Goal: Task Accomplishment & Management: Manage account settings

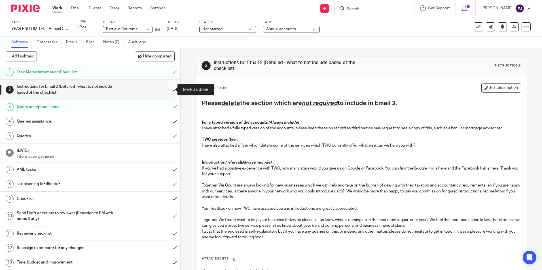
click at [168, 90] on input "submit" at bounding box center [90, 90] width 180 height 20
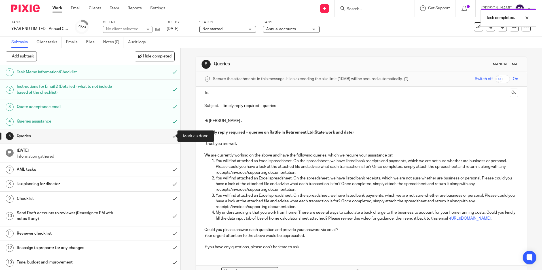
click at [169, 137] on input "submit" at bounding box center [90, 136] width 180 height 14
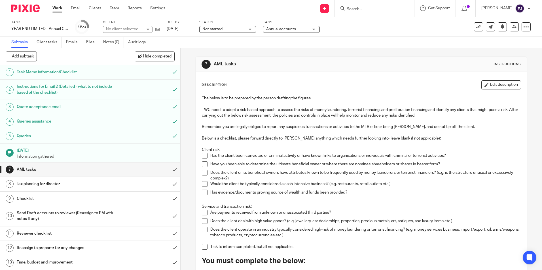
click at [168, 170] on input "submit" at bounding box center [90, 170] width 180 height 14
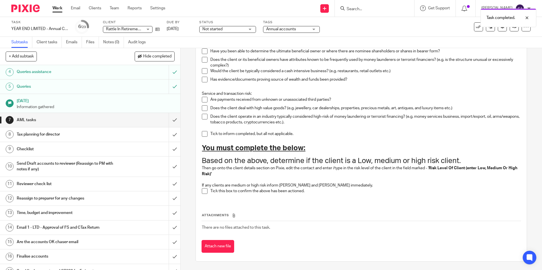
scroll to position [85, 0]
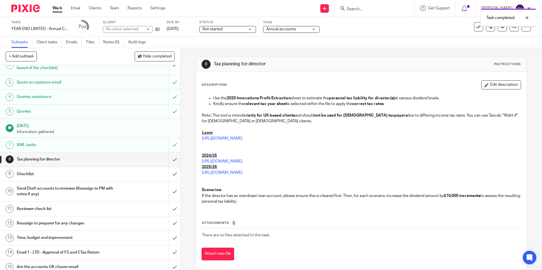
scroll to position [57, 0]
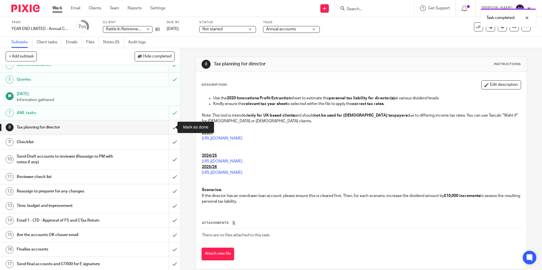
click at [169, 128] on input "submit" at bounding box center [90, 127] width 180 height 14
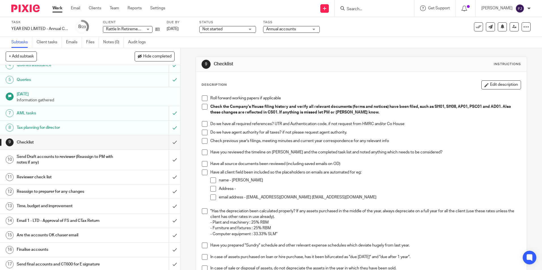
scroll to position [57, 0]
click at [204, 98] on span at bounding box center [205, 99] width 6 height 6
click at [206, 107] on span at bounding box center [205, 107] width 6 height 6
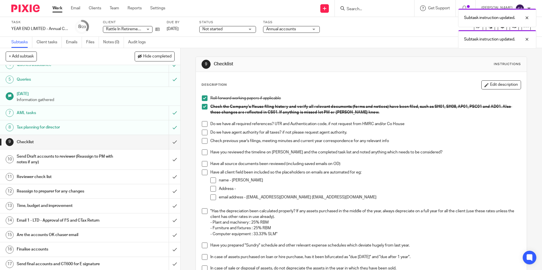
click at [203, 123] on span at bounding box center [205, 124] width 6 height 6
click at [203, 133] on span at bounding box center [205, 133] width 6 height 6
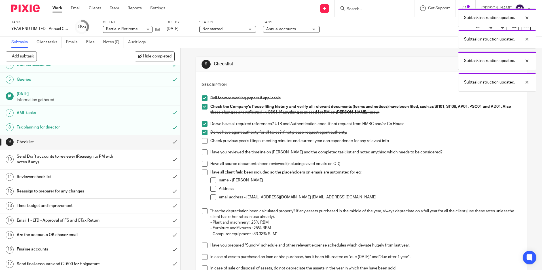
click at [202, 142] on span at bounding box center [205, 141] width 6 height 6
click at [204, 153] on span at bounding box center [205, 153] width 6 height 6
click at [205, 165] on span at bounding box center [205, 164] width 6 height 6
click at [204, 172] on span at bounding box center [205, 173] width 6 height 6
click at [215, 183] on li "name - Anne Louise Connolly" at bounding box center [365, 182] width 310 height 9
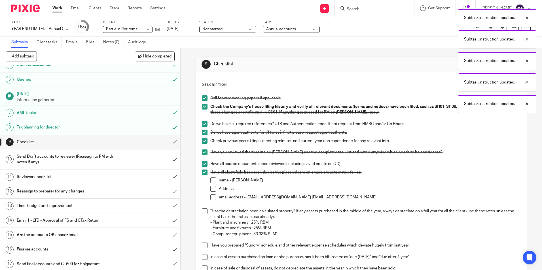
click at [210, 181] on span at bounding box center [213, 181] width 6 height 6
click at [212, 188] on span at bounding box center [213, 189] width 6 height 6
click at [212, 195] on span at bounding box center [213, 198] width 6 height 6
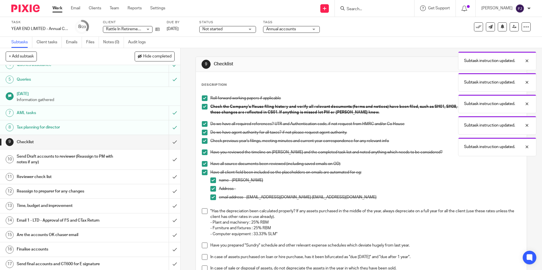
click at [202, 211] on span at bounding box center [205, 212] width 6 height 6
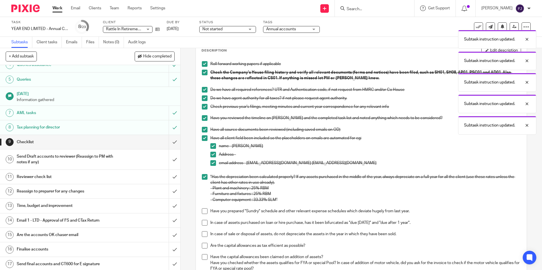
scroll to position [142, 0]
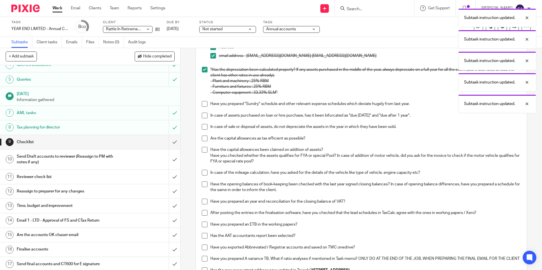
click at [205, 104] on span at bounding box center [205, 104] width 6 height 6
click at [205, 115] on span at bounding box center [205, 116] width 6 height 6
drag, startPoint x: 203, startPoint y: 128, endPoint x: 202, endPoint y: 133, distance: 5.4
click at [203, 128] on span at bounding box center [205, 127] width 6 height 6
click at [202, 137] on span at bounding box center [205, 139] width 6 height 6
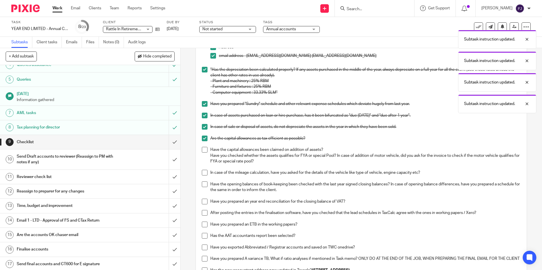
click at [203, 150] on span at bounding box center [205, 150] width 6 height 6
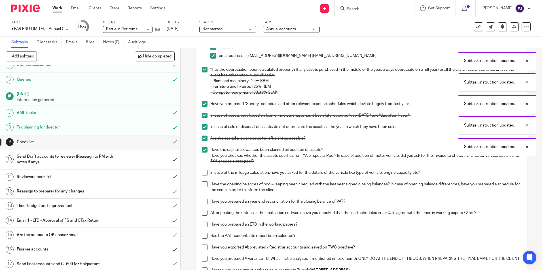
click at [202, 172] on span at bounding box center [205, 173] width 6 height 6
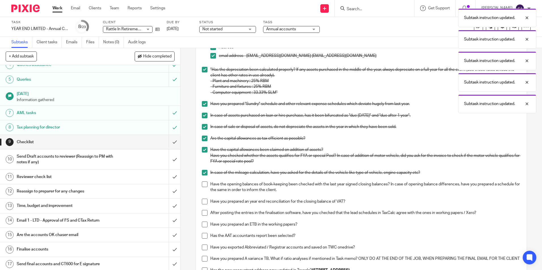
click at [204, 183] on span at bounding box center [205, 185] width 6 height 6
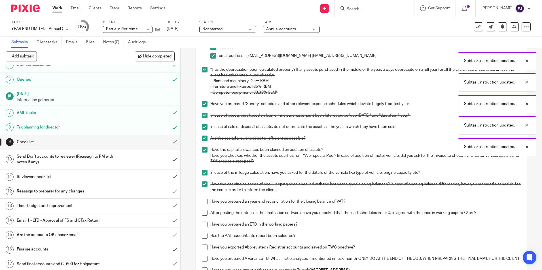
click at [202, 203] on span at bounding box center [205, 202] width 6 height 6
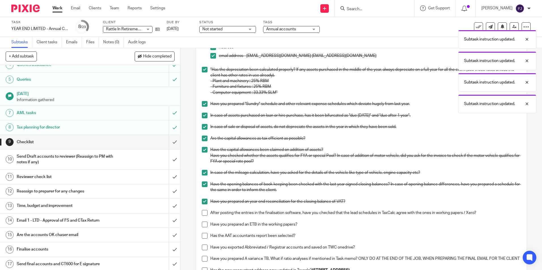
click at [205, 214] on span at bounding box center [205, 213] width 6 height 6
click at [204, 225] on span at bounding box center [205, 225] width 6 height 6
click at [202, 236] on span at bounding box center [205, 236] width 6 height 6
click at [203, 248] on span at bounding box center [205, 248] width 6 height 6
click at [202, 258] on span at bounding box center [205, 259] width 6 height 6
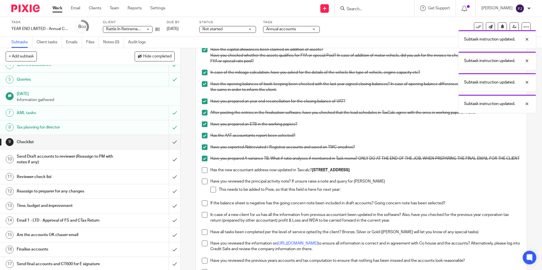
scroll to position [340, 0]
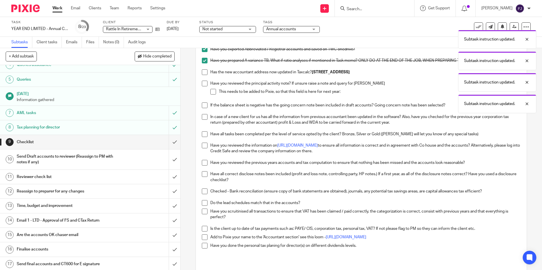
click at [204, 75] on span at bounding box center [205, 72] width 6 height 6
click at [202, 93] on li "Have you reviewed the principal activity note? If unsure raise a note and query…" at bounding box center [361, 92] width 319 height 22
click at [203, 86] on span at bounding box center [205, 84] width 6 height 6
drag, startPoint x: 213, startPoint y: 98, endPoint x: 205, endPoint y: 105, distance: 11.2
click at [213, 95] on span at bounding box center [213, 92] width 6 height 6
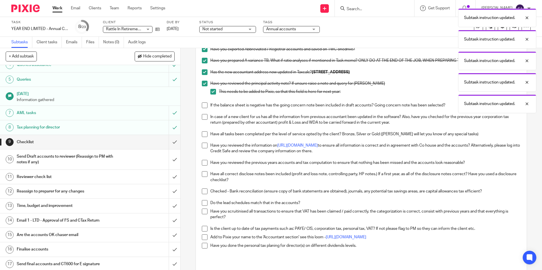
click at [202, 108] on span at bounding box center [205, 106] width 6 height 6
drag, startPoint x: 202, startPoint y: 121, endPoint x: 202, endPoint y: 125, distance: 3.7
click at [202, 120] on span at bounding box center [205, 117] width 6 height 6
click at [202, 137] on span at bounding box center [205, 135] width 6 height 6
drag, startPoint x: 204, startPoint y: 151, endPoint x: 205, endPoint y: 158, distance: 6.8
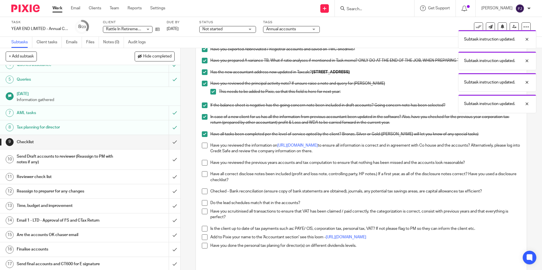
click at [205, 149] on span at bounding box center [205, 146] width 6 height 6
click at [204, 166] on span at bounding box center [205, 163] width 6 height 6
click at [202, 177] on span at bounding box center [205, 175] width 6 height 6
click at [204, 194] on span at bounding box center [205, 192] width 6 height 6
click at [202, 206] on span at bounding box center [205, 203] width 6 height 6
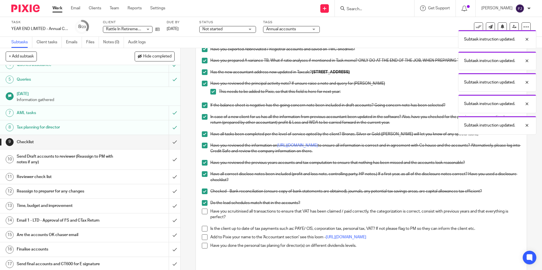
click at [202, 215] on span at bounding box center [205, 212] width 6 height 6
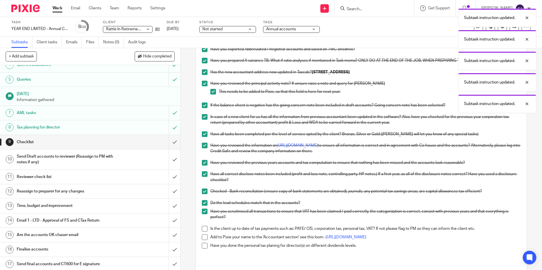
click at [204, 232] on span at bounding box center [205, 229] width 6 height 6
click at [204, 240] on span at bounding box center [205, 238] width 6 height 6
click at [203, 249] on span at bounding box center [205, 246] width 6 height 6
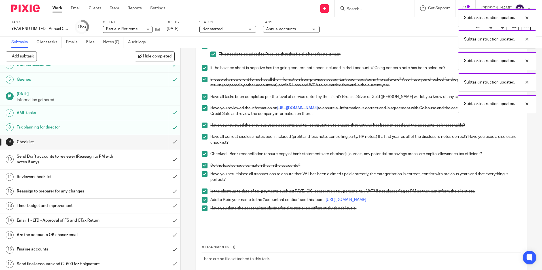
scroll to position [415, 0]
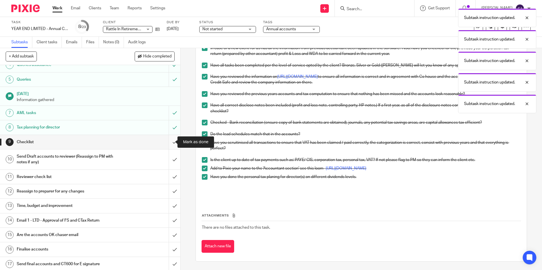
click at [169, 142] on input "submit" at bounding box center [90, 142] width 180 height 14
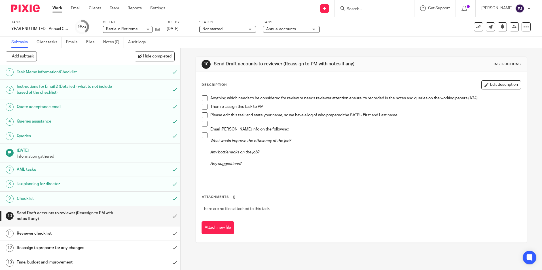
click at [205, 98] on span at bounding box center [205, 99] width 6 height 6
click at [204, 105] on span at bounding box center [205, 107] width 6 height 6
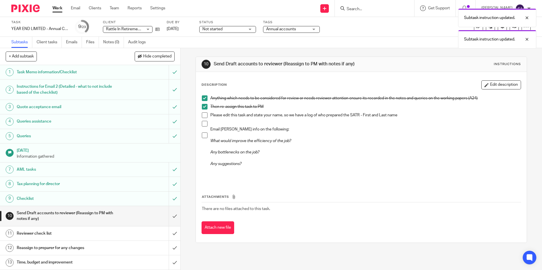
click at [204, 115] on span at bounding box center [205, 116] width 6 height 6
click at [203, 124] on span at bounding box center [205, 124] width 6 height 6
click at [202, 140] on li "What would improve the efficiency of the job? Any bottlenecks on the job? Any s…" at bounding box center [361, 156] width 319 height 46
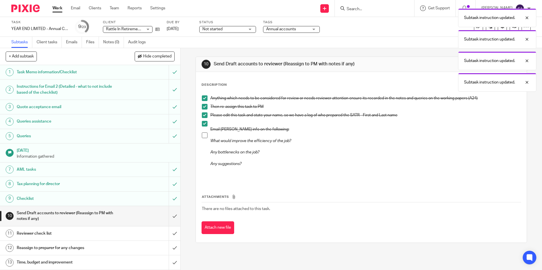
click at [202, 136] on span at bounding box center [205, 136] width 6 height 6
click at [168, 215] on input "submit" at bounding box center [90, 216] width 180 height 20
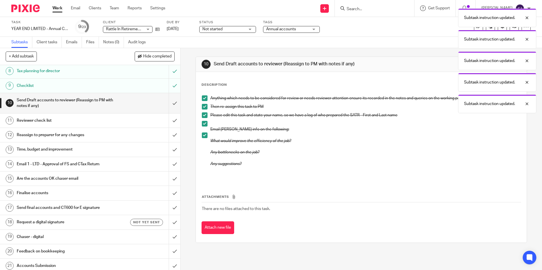
scroll to position [113, 0]
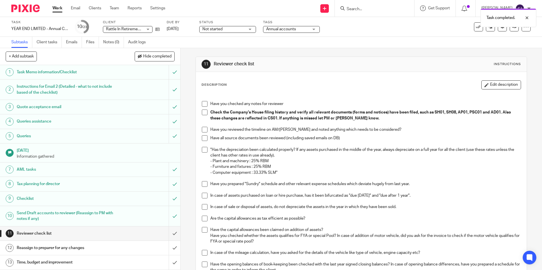
scroll to position [85, 0]
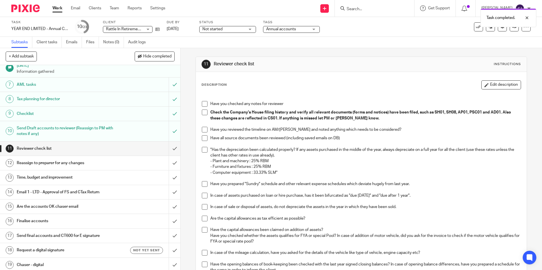
click at [43, 193] on h1 "Email 1 - LTD - Approval of FS and CTax Return" at bounding box center [66, 192] width 98 height 9
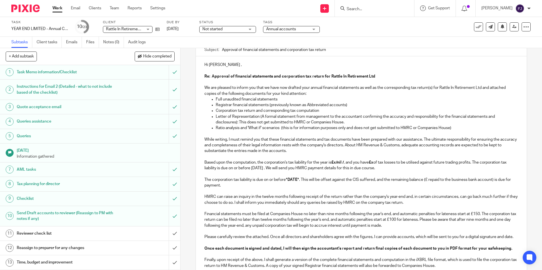
scroll to position [57, 0]
click at [454, 127] on p "Ratio analysis and 'What if' scenarios (this is for information purposes only a…" at bounding box center [367, 128] width 302 height 6
drag, startPoint x: 411, startPoint y: 128, endPoint x: 212, endPoint y: 129, distance: 199.3
click at [216, 129] on li "Ratio analysis and 'What if' scenarios (this is for information purposes only a…" at bounding box center [367, 128] width 302 height 6
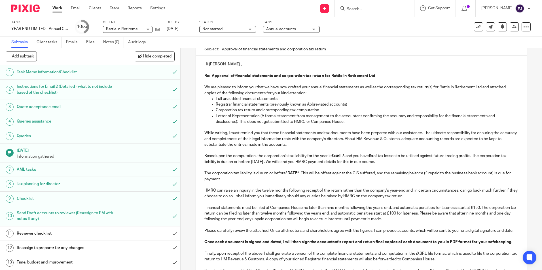
click at [338, 155] on strong "£x/nil /" at bounding box center [337, 156] width 12 height 4
click at [337, 157] on strong "nil /" at bounding box center [334, 156] width 7 height 4
drag, startPoint x: 365, startPoint y: 158, endPoint x: 378, endPoint y: 158, distance: 12.8
click at [365, 158] on strong "£x" at bounding box center [362, 156] width 5 height 4
drag, startPoint x: 417, startPoint y: 158, endPoint x: 397, endPoint y: 165, distance: 21.0
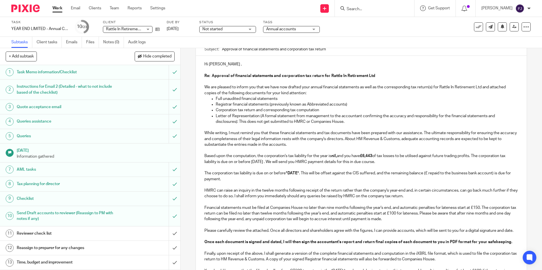
click at [397, 165] on p "Based upon the computation, the corporation's tax liability for the year is nil…" at bounding box center [361, 159] width 314 height 12
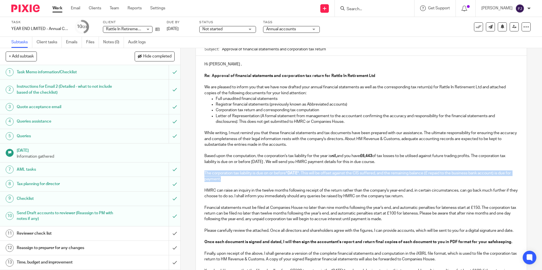
drag, startPoint x: 232, startPoint y: 181, endPoint x: 197, endPoint y: 174, distance: 36.5
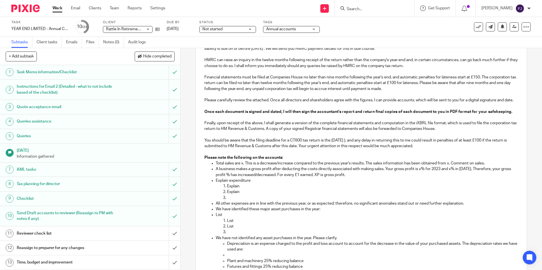
scroll to position [198, 0]
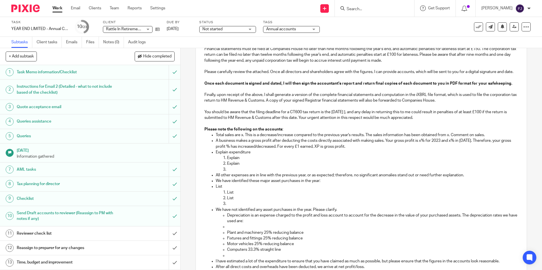
click at [354, 119] on p "You should be aware that the filing deadline for a CT600 tax return is the 30 J…" at bounding box center [361, 115] width 314 height 12
click at [485, 119] on p "You should be aware that the filing deadline for a CT600 tax return is the 30 J…" at bounding box center [361, 115] width 314 height 12
click at [242, 138] on p "Total sales are x. This is a decrease/increase compared to the previous year's …" at bounding box center [367, 135] width 302 height 6
click at [422, 147] on p "A business makes a gross profit after deducting the costs directly associated w…" at bounding box center [367, 144] width 302 height 12
click at [441, 147] on p "A business makes a gross profit after deducting the costs directly associated w…" at bounding box center [367, 144] width 302 height 12
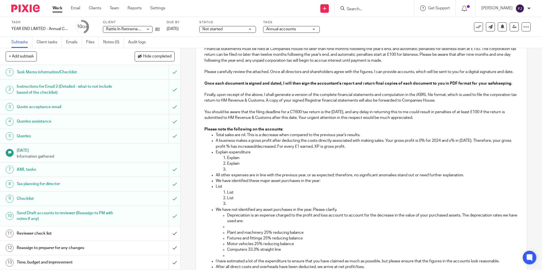
click at [468, 147] on p "A business makes a gross profit after deducting the costs directly associated w…" at bounding box center [367, 144] width 302 height 12
click at [452, 147] on p "A business makes a gross profit after deducting the costs directly associated w…" at bounding box center [367, 144] width 302 height 12
click at [266, 150] on p "A business makes a gross profit after deducting the costs directly associated w…" at bounding box center [367, 144] width 302 height 12
drag, startPoint x: 251, startPoint y: 157, endPoint x: 215, endPoint y: 161, distance: 36.8
click at [216, 155] on p "Explain expenditure" at bounding box center [367, 153] width 302 height 6
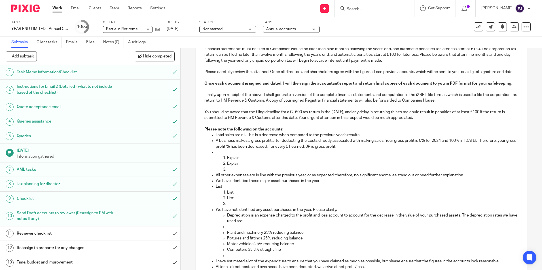
click at [227, 161] on li "Explain" at bounding box center [372, 158] width 291 height 6
click at [223, 155] on p at bounding box center [367, 153] width 302 height 6
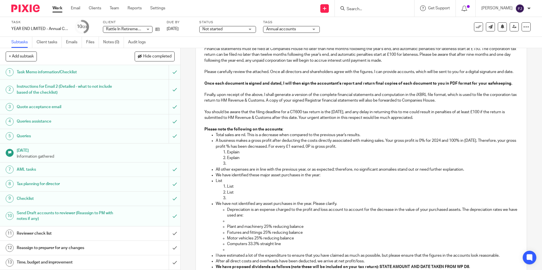
click at [238, 155] on p "Explain" at bounding box center [372, 153] width 291 height 6
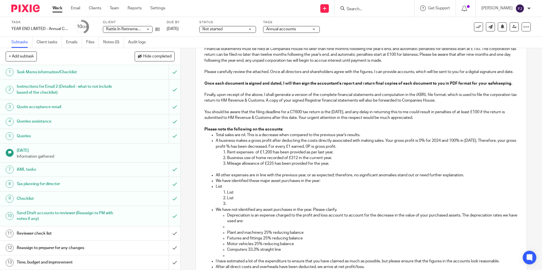
click at [312, 178] on p "All other expenses are in line with the previous year, or as expected; therefor…" at bounding box center [367, 176] width 302 height 6
click at [324, 184] on p "We have identified these major asset purchases in the year:" at bounding box center [367, 181] width 302 height 6
drag, startPoint x: 233, startPoint y: 209, endPoint x: 208, endPoint y: 188, distance: 32.4
click at [208, 188] on ul "Total sales are nil. This is a decrease when compared to the previous year's re…" at bounding box center [361, 221] width 314 height 178
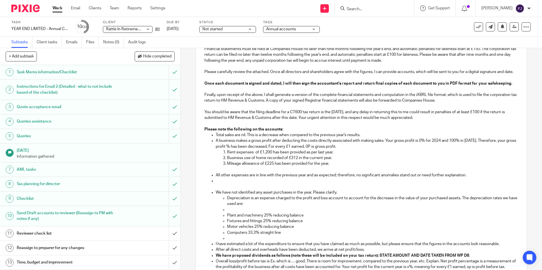
click at [220, 184] on p at bounding box center [367, 181] width 302 height 6
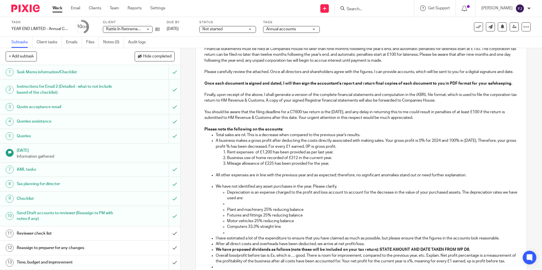
click at [219, 184] on p at bounding box center [367, 181] width 302 height 6
click at [227, 196] on p "Depreciation is an expense charged to the profit and loss account to account fo…" at bounding box center [372, 196] width 291 height 12
click at [348, 190] on p "We have not identified any asset purchases in the year. Please clarify." at bounding box center [367, 187] width 302 height 6
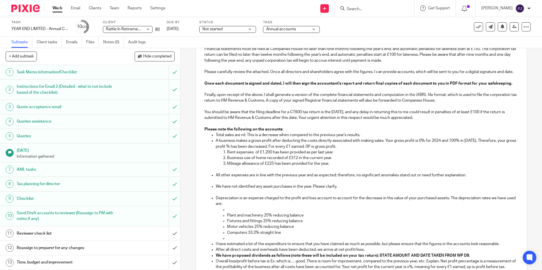
click at [227, 213] on p at bounding box center [372, 210] width 291 height 6
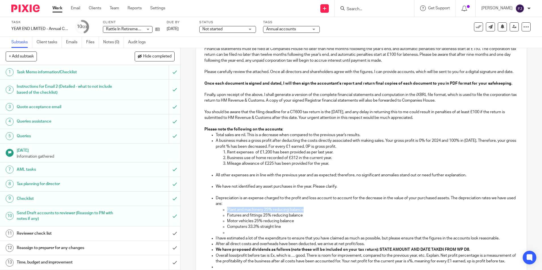
drag, startPoint x: 308, startPoint y: 215, endPoint x: 220, endPoint y: 215, distance: 88.2
click at [220, 215] on ul "Plant and machinery 25% reducing balance Fixtures and fittings 25% reducing bal…" at bounding box center [367, 221] width 302 height 29
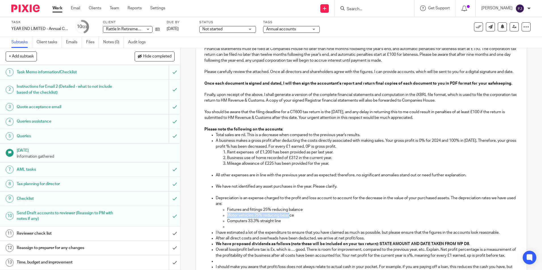
drag, startPoint x: 277, startPoint y: 221, endPoint x: 222, endPoint y: 220, distance: 54.7
click at [227, 219] on li "Motor vehicles 25% reducing balance" at bounding box center [372, 216] width 291 height 6
click at [250, 219] on p "ce" at bounding box center [372, 216] width 291 height 6
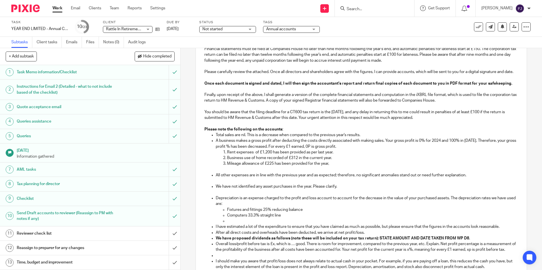
click at [246, 224] on p at bounding box center [372, 222] width 291 height 6
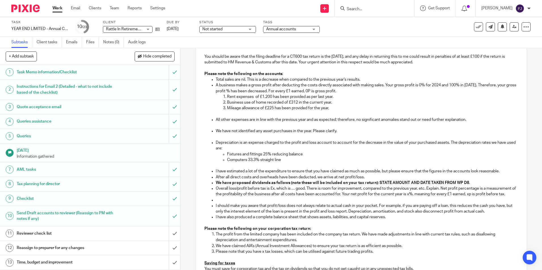
scroll to position [255, 0]
click at [508, 173] on p "I have estimated a lot of the expenditure to ensure that you have claimed as mu…" at bounding box center [367, 171] width 302 height 6
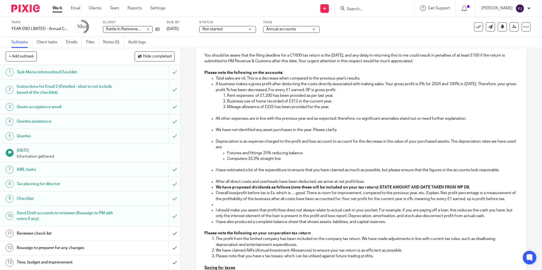
click at [367, 185] on p "After all direct costs and overheads have been deducted, we arrive at net profi…" at bounding box center [367, 182] width 302 height 6
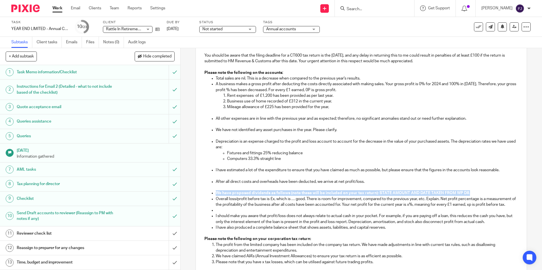
drag, startPoint x: 470, startPoint y: 199, endPoint x: 206, endPoint y: 199, distance: 264.2
click at [206, 199] on ul "Total sales are nil. This is a decrease when compared to the previous year's re…" at bounding box center [361, 153] width 314 height 155
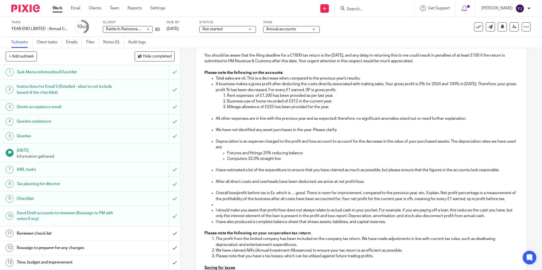
click at [236, 199] on p "Overall loss/profit before tax is £x, which is … good. There is room for improv…" at bounding box center [367, 197] width 302 height 12
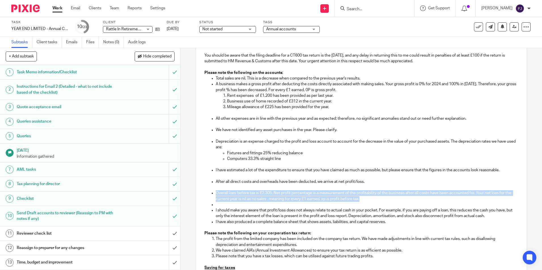
drag, startPoint x: 369, startPoint y: 204, endPoint x: 215, endPoint y: 201, distance: 154.0
click at [216, 201] on p "Overall loss before tax is £2,305, Net profit percentage is a measurement of th…" at bounding box center [367, 197] width 302 height 12
copy p "Overall loss before tax is £2,305, Net profit percentage is a measurement of th…"
click at [394, 202] on p "Overall loss before tax is £2,305, Net profit percentage is a measurement of th…" at bounding box center [367, 197] width 302 height 12
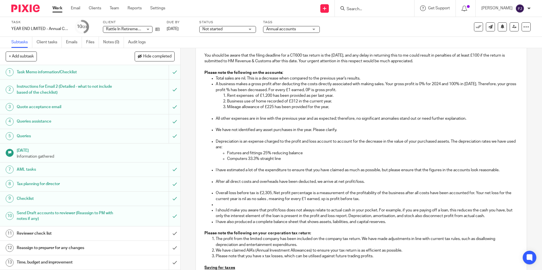
click at [256, 202] on p "Overall loss before tax is £2,305, Net profit percentage is a measurement of th…" at bounding box center [367, 197] width 302 height 12
click at [418, 202] on p "Overall loss before tax is £2,305, Net profit percentage is a measurement of th…" at bounding box center [367, 197] width 302 height 12
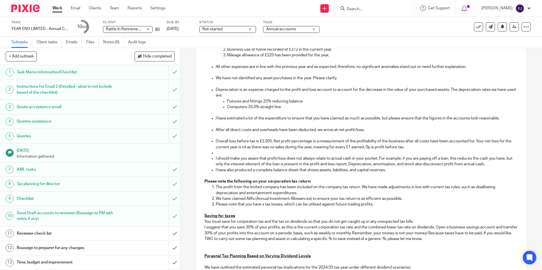
scroll to position [312, 0]
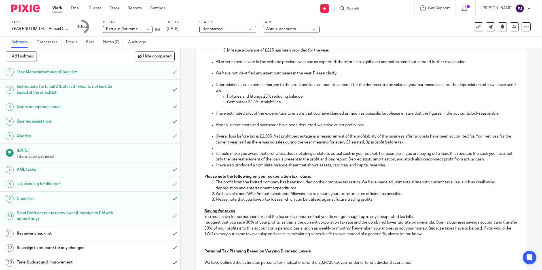
click at [218, 151] on p at bounding box center [367, 148] width 302 height 6
click at [494, 163] on p "I should make you aware that profit/loss does not always relate to actual cash …" at bounding box center [367, 157] width 302 height 12
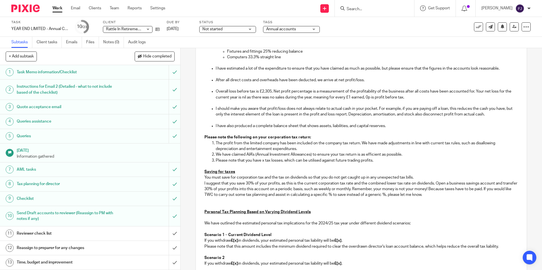
scroll to position [369, 0]
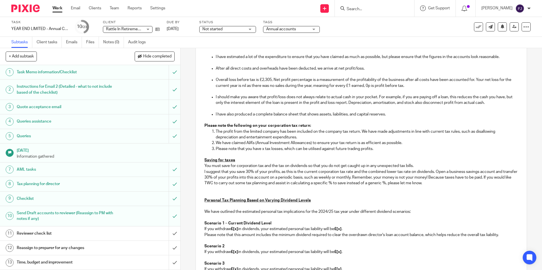
click at [262, 152] on p "Please note that you have x tax losses, which can be utilised against future tr…" at bounding box center [367, 149] width 302 height 6
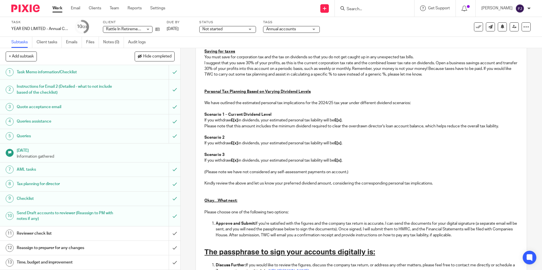
scroll to position [510, 0]
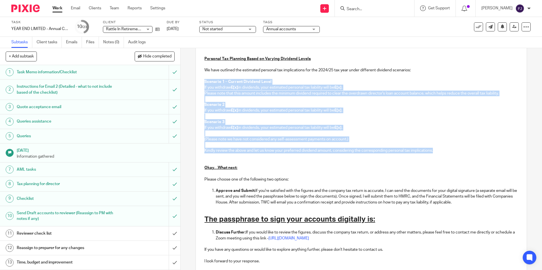
drag, startPoint x: 445, startPoint y: 154, endPoint x: 200, endPoint y: 87, distance: 253.7
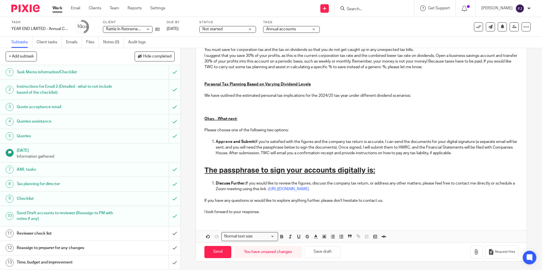
scroll to position [441, 0]
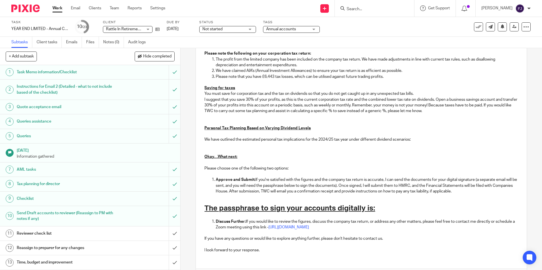
click at [208, 137] on p at bounding box center [361, 134] width 314 height 6
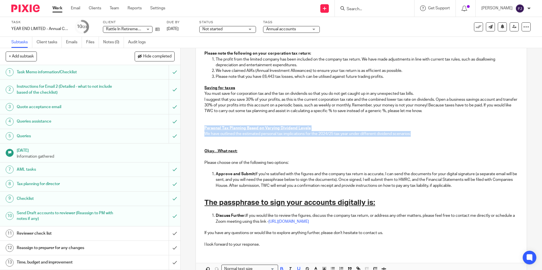
drag, startPoint x: 421, startPoint y: 139, endPoint x: 200, endPoint y: 135, distance: 220.9
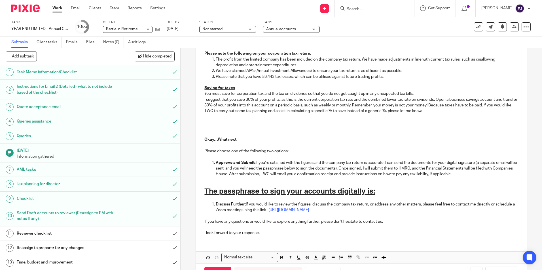
scroll to position [391, 0]
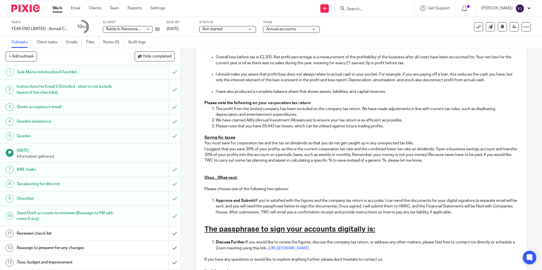
click at [216, 175] on p at bounding box center [361, 170] width 314 height 12
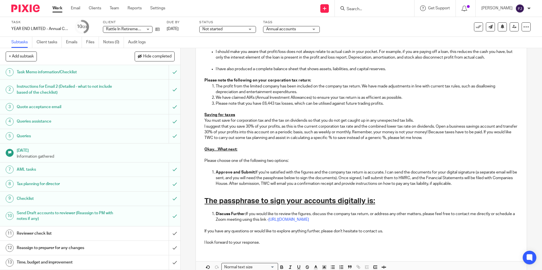
scroll to position [448, 0]
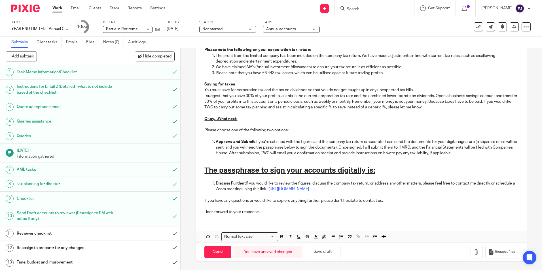
drag, startPoint x: 371, startPoint y: 170, endPoint x: 377, endPoint y: 172, distance: 6.4
click at [370, 170] on u "The passphrase to sign your accounts digitally is:" at bounding box center [289, 170] width 171 height 7
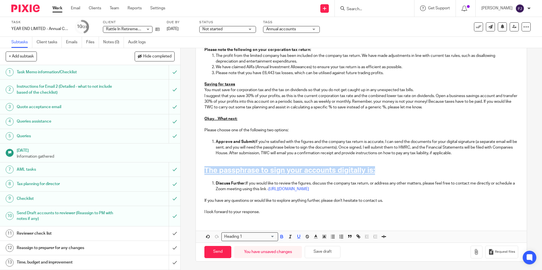
drag, startPoint x: 383, startPoint y: 175, endPoint x: 190, endPoint y: 168, distance: 192.9
click at [189, 172] on div "14 Email 1 - LTD - Approval of FS and CTax Return Manual email Secure the attac…" at bounding box center [361, 159] width 361 height 222
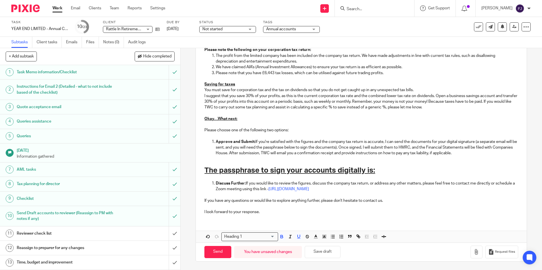
click at [241, 240] on div "Heading 1" at bounding box center [249, 236] width 54 height 7
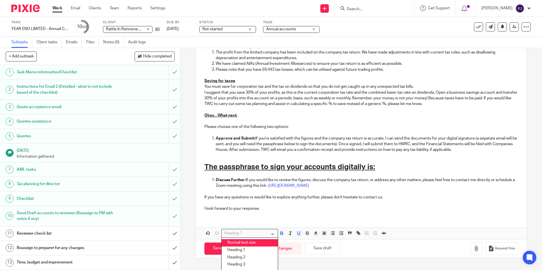
click at [238, 246] on li "Normal text size" at bounding box center [250, 243] width 56 height 7
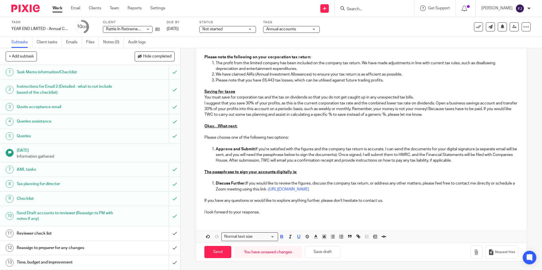
scroll to position [443, 0]
click at [303, 173] on p "The passphrase to sign your accounts digitally is:" at bounding box center [361, 173] width 314 height 6
click at [159, 29] on icon at bounding box center [157, 29] width 4 height 4
drag, startPoint x: 202, startPoint y: 171, endPoint x: 292, endPoint y: 176, distance: 90.3
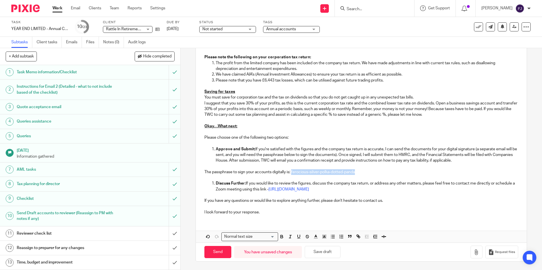
drag, startPoint x: 361, startPoint y: 172, endPoint x: 291, endPoint y: 173, distance: 70.3
click at [291, 173] on p "The passphrase to sign your accounts digitally is: ferocious-silver-polka-dotte…" at bounding box center [361, 173] width 314 height 6
drag, startPoint x: 375, startPoint y: 172, endPoint x: 371, endPoint y: 185, distance: 13.5
click at [374, 172] on p "The passphrase to sign your accounts digitally is: ferocious-silver-polka-dotte…" at bounding box center [361, 173] width 314 height 6
click at [326, 255] on button "Save draft" at bounding box center [323, 252] width 36 height 12
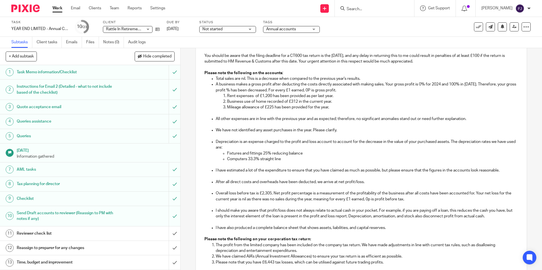
scroll to position [273, 0]
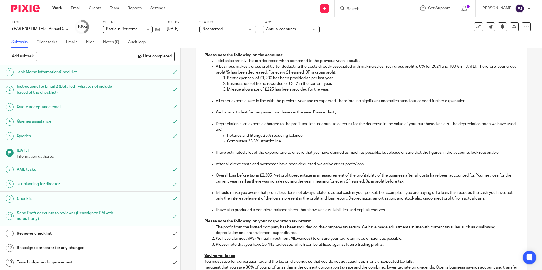
click at [306, 139] on p "Fixtures and fittings 25% reducing balance" at bounding box center [372, 136] width 291 height 6
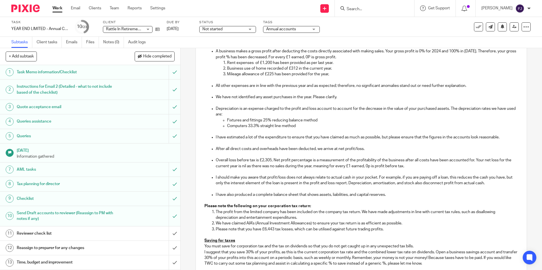
scroll to position [301, 0]
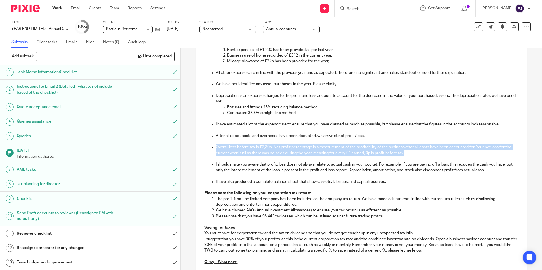
drag, startPoint x: 413, startPoint y: 159, endPoint x: 213, endPoint y: 152, distance: 199.4
click at [213, 152] on ul "Total sales are nil. This is a decrease when compared to the previous year's re…" at bounding box center [361, 107] width 314 height 155
copy p "Overall loss before tax is £2,305, Net profit percentage is a measurement of th…"
click at [298, 156] on p "Overall loss before tax is £2,305, Net profit percentage is a measurement of th…" at bounding box center [367, 151] width 302 height 12
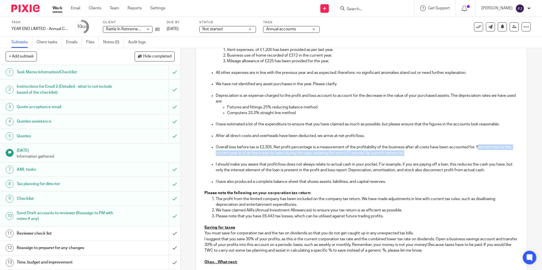
drag, startPoint x: 477, startPoint y: 151, endPoint x: 478, endPoint y: 157, distance: 5.7
click at [478, 156] on p "Overall loss before tax is £2,305, Net profit percentage is a measurement of th…" at bounding box center [367, 151] width 302 height 12
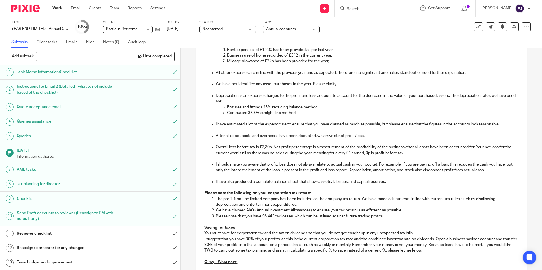
click at [475, 151] on p "Overall loss before tax is £2,305, Net profit percentage is a measurement of th…" at bounding box center [367, 151] width 302 height 12
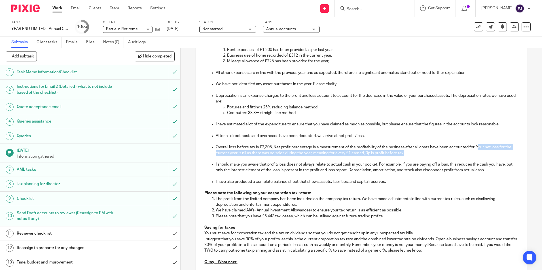
drag, startPoint x: 477, startPoint y: 151, endPoint x: 478, endPoint y: 156, distance: 5.8
click at [478, 156] on p "Overall loss before tax is £2,305, Net profit percentage is a measurement of th…" at bounding box center [367, 151] width 302 height 12
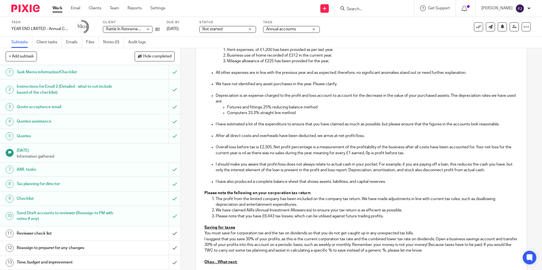
click at [476, 150] on p "Overall loss before tax is £2,305, Net profit percentage is a measurement of th…" at bounding box center [367, 151] width 302 height 12
click at [364, 156] on p "Overall loss before tax is £2,305, Net profit percentage is a measurement of th…" at bounding box center [367, 151] width 302 height 12
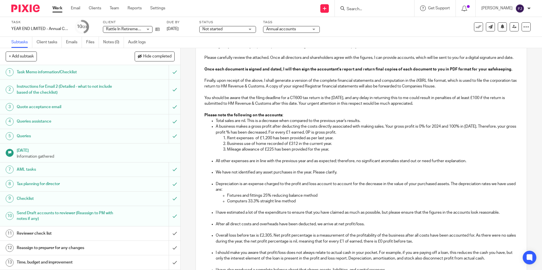
scroll to position [216, 0]
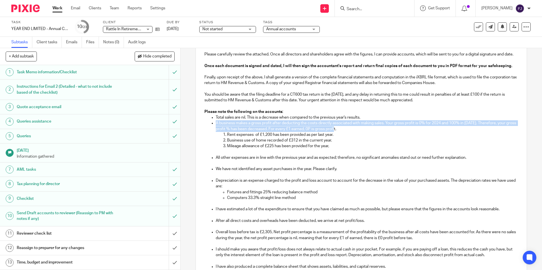
drag, startPoint x: 349, startPoint y: 134, endPoint x: 211, endPoint y: 129, distance: 138.7
click at [216, 129] on li "A business makes a gross profit after deducting the costs directly associated w…" at bounding box center [367, 137] width 302 height 35
copy p "A business makes a gross profit after deducting the costs directly associated w…"
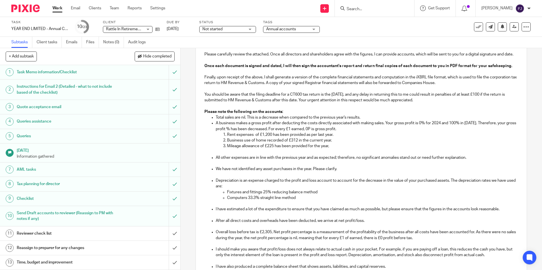
click at [350, 138] on p "Rent expenses of £1,200 has been provided as per last year." at bounding box center [372, 135] width 291 height 6
click at [352, 132] on p "A business makes a gross profit after deducting the costs directly associated w…" at bounding box center [367, 126] width 302 height 12
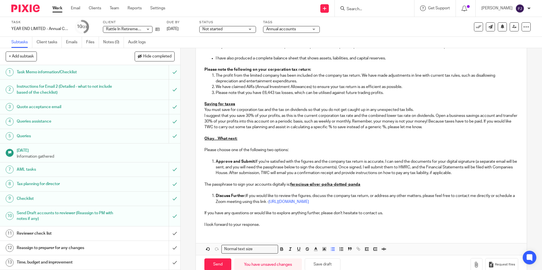
scroll to position [443, 0]
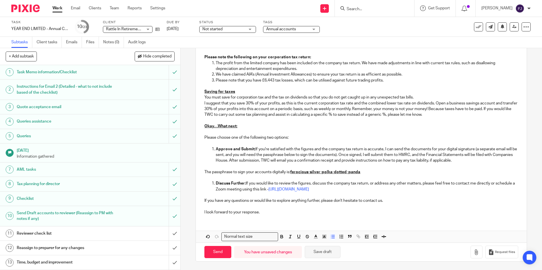
click at [316, 250] on button "Save draft" at bounding box center [323, 252] width 36 height 12
click at [322, 254] on button "Save draft" at bounding box center [323, 252] width 36 height 12
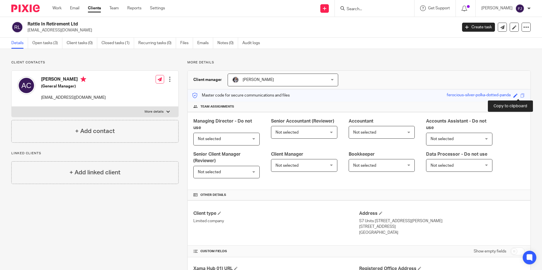
click at [521, 96] on span at bounding box center [523, 96] width 4 height 4
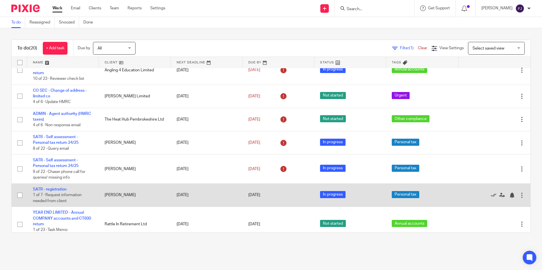
scroll to position [250, 0]
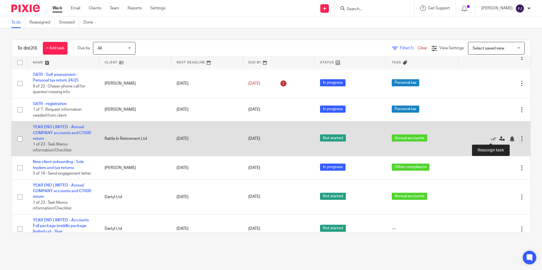
click at [499, 139] on icon at bounding box center [502, 139] width 6 height 6
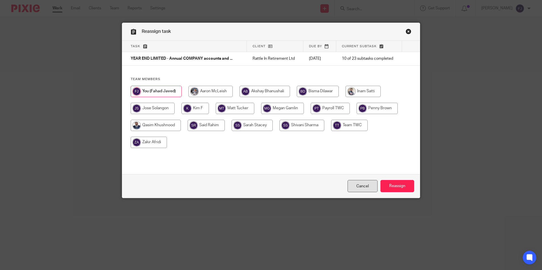
click at [358, 185] on link "Cancel" at bounding box center [363, 186] width 30 height 12
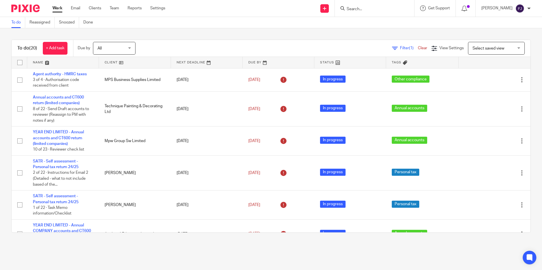
click at [59, 7] on link "Work" at bounding box center [57, 8] width 10 height 6
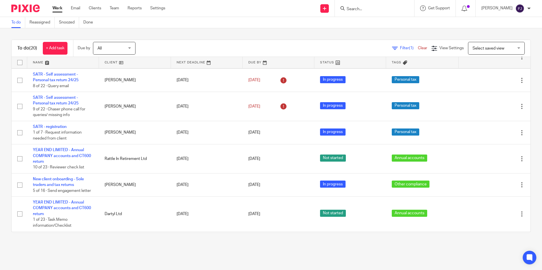
scroll to position [255, 0]
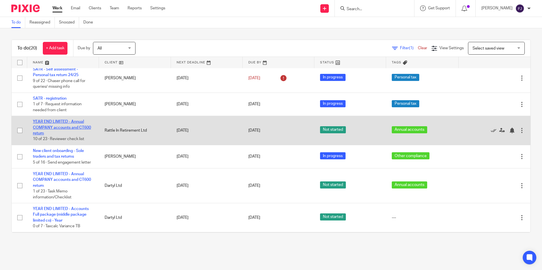
click at [64, 128] on link "YEAR END LIMITED - Annual COMPANY accounts and CT600 return" at bounding box center [62, 128] width 58 height 16
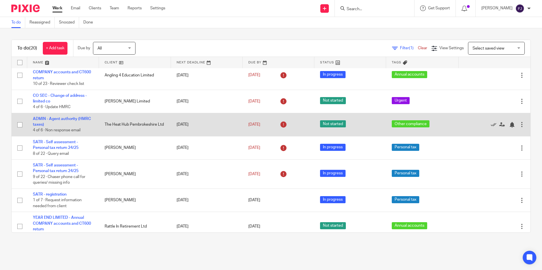
scroll to position [131, 0]
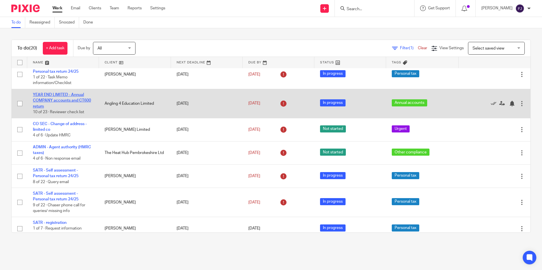
click at [66, 101] on link "YEAR END LIMITED - Annual COMPANY accounts and CT600 return" at bounding box center [62, 101] width 58 height 16
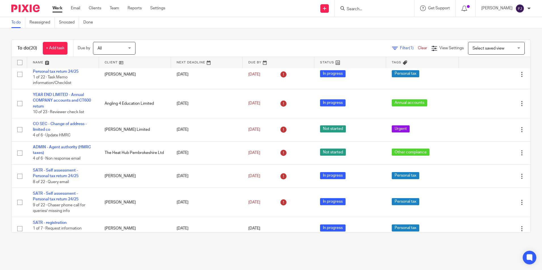
click at [57, 8] on link "Work" at bounding box center [57, 8] width 10 height 6
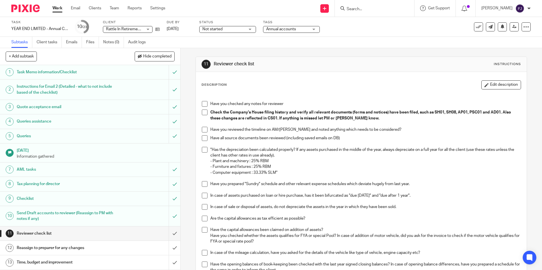
click at [225, 30] on span "Not started" at bounding box center [223, 29] width 43 height 6
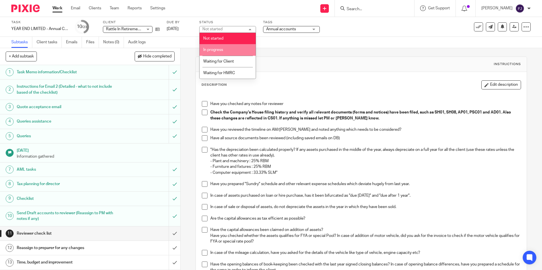
click at [213, 47] on li "In progress" at bounding box center [228, 50] width 56 height 12
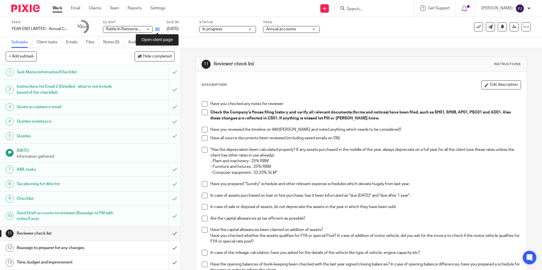
click at [158, 29] on icon at bounding box center [157, 29] width 4 height 4
click at [512, 28] on link at bounding box center [514, 26] width 9 height 9
click at [156, 28] on icon at bounding box center [157, 29] width 4 height 4
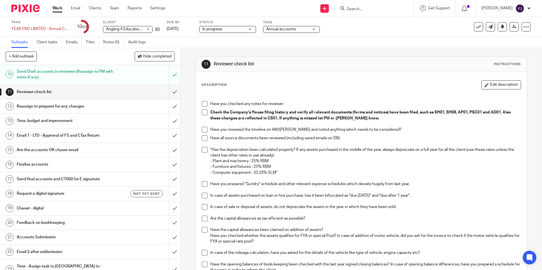
click at [57, 134] on h1 "Email 1 - LTD - Approval of FS and CTax Return" at bounding box center [66, 136] width 98 height 9
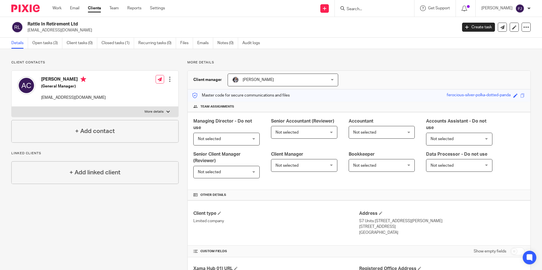
click at [365, 134] on span "Not selected" at bounding box center [364, 133] width 23 height 4
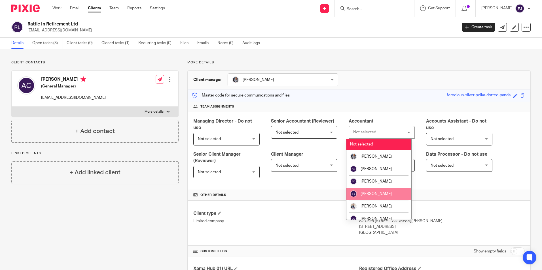
click at [362, 194] on span "[PERSON_NAME]" at bounding box center [376, 194] width 31 height 4
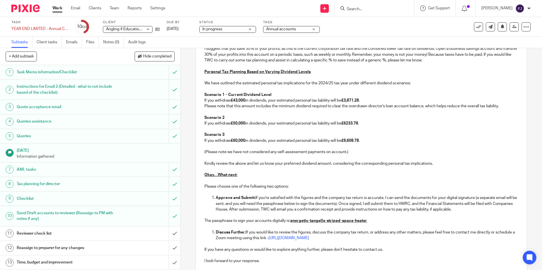
scroll to position [587, 0]
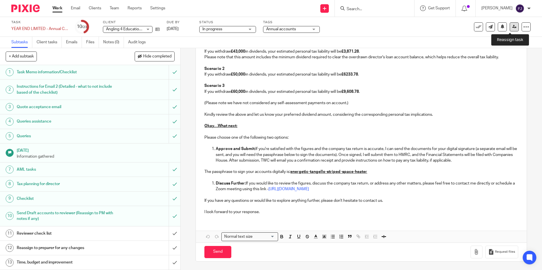
click at [512, 28] on link at bounding box center [514, 26] width 9 height 9
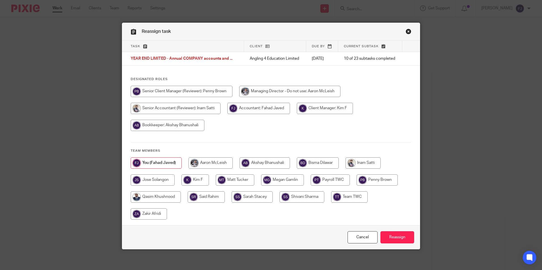
click at [371, 163] on input "radio" at bounding box center [363, 163] width 35 height 11
radio input "true"
click at [392, 236] on input "Reassign" at bounding box center [397, 238] width 34 height 12
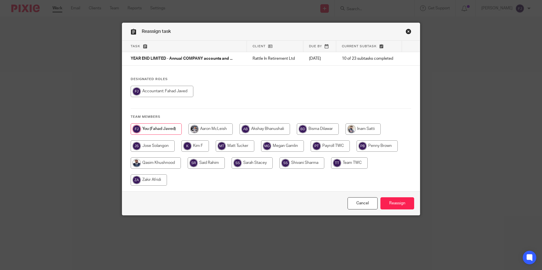
click at [371, 130] on input "radio" at bounding box center [363, 129] width 35 height 11
radio input "true"
click at [386, 206] on input "Reassign" at bounding box center [397, 204] width 34 height 12
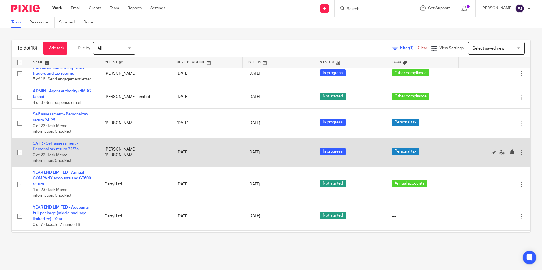
scroll to position [328, 0]
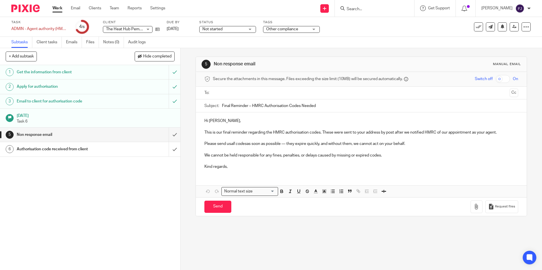
click at [40, 75] on h1 "Get the information from client" at bounding box center [66, 72] width 98 height 9
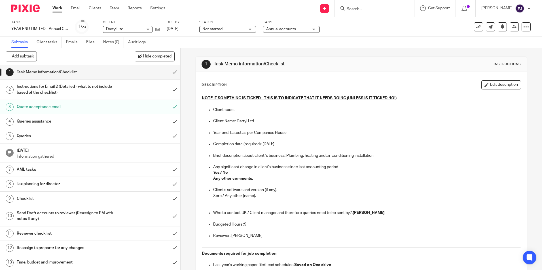
scroll to position [28, 0]
